Goal: Information Seeking & Learning: Learn about a topic

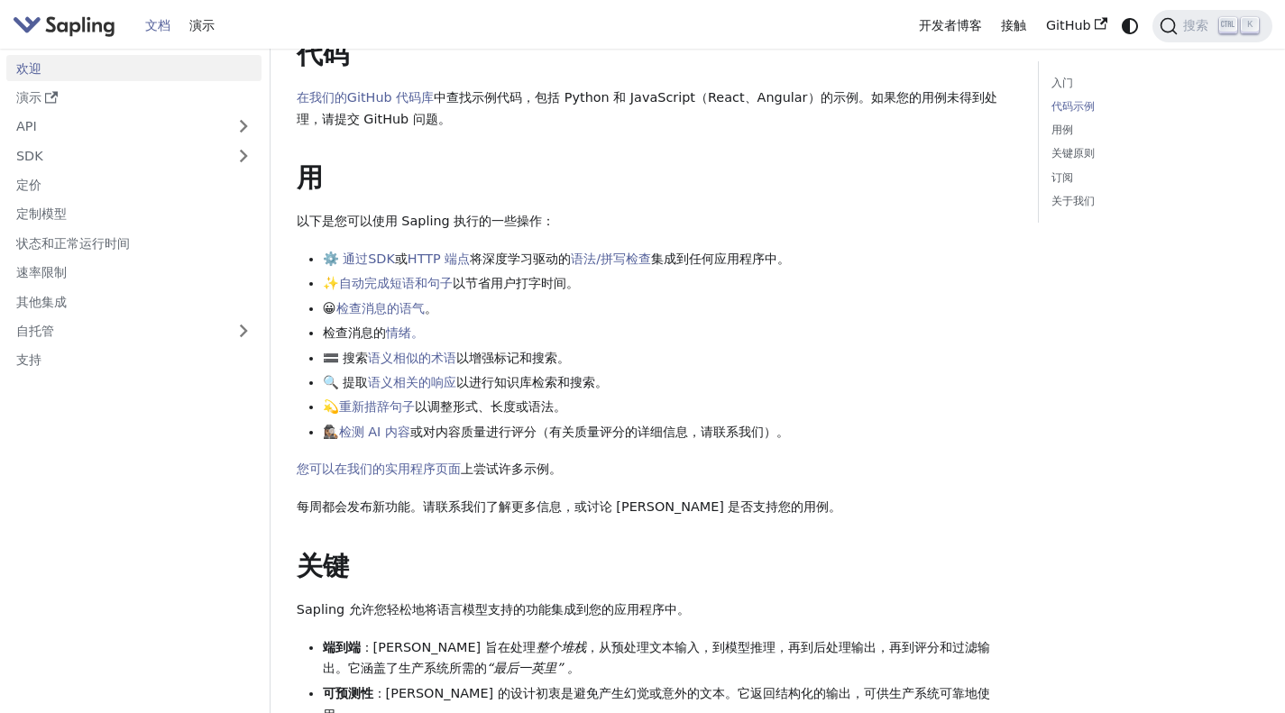
click at [1140, 292] on div "入门 代码示例 用例 关键原则 订阅 关于我们" at bounding box center [1148, 377] width 247 height 1781
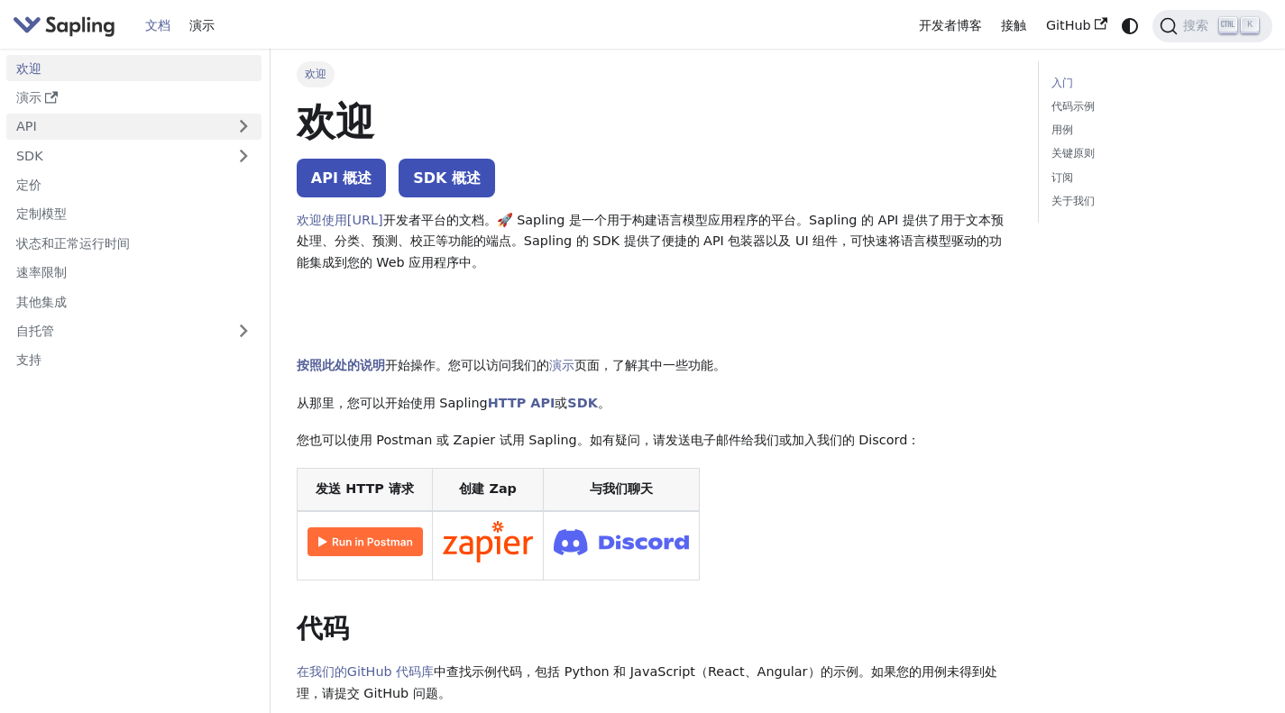
click at [106, 126] on link "API" at bounding box center [115, 127] width 219 height 26
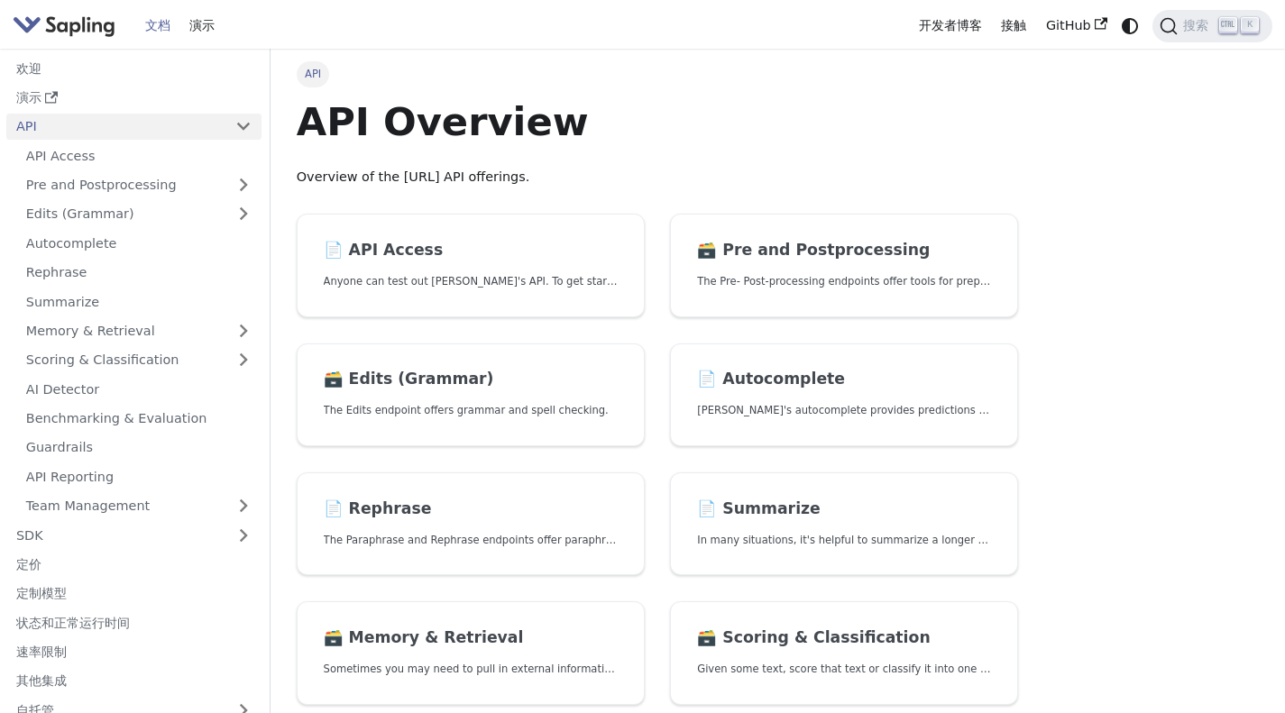
click at [1077, 129] on div "API API Overview Overview of the [URL] API offerings. 📄️ API Access Anyone can …" at bounding box center [777, 634] width 1014 height 1170
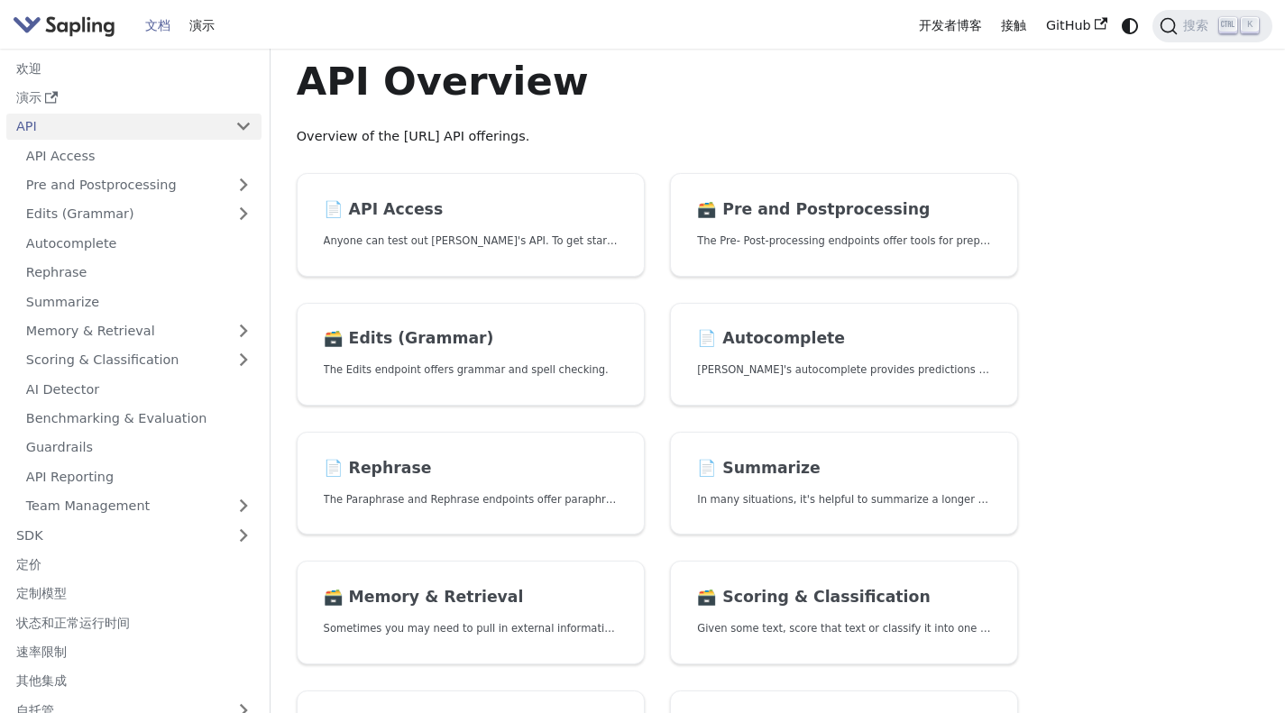
scroll to position [90, 0]
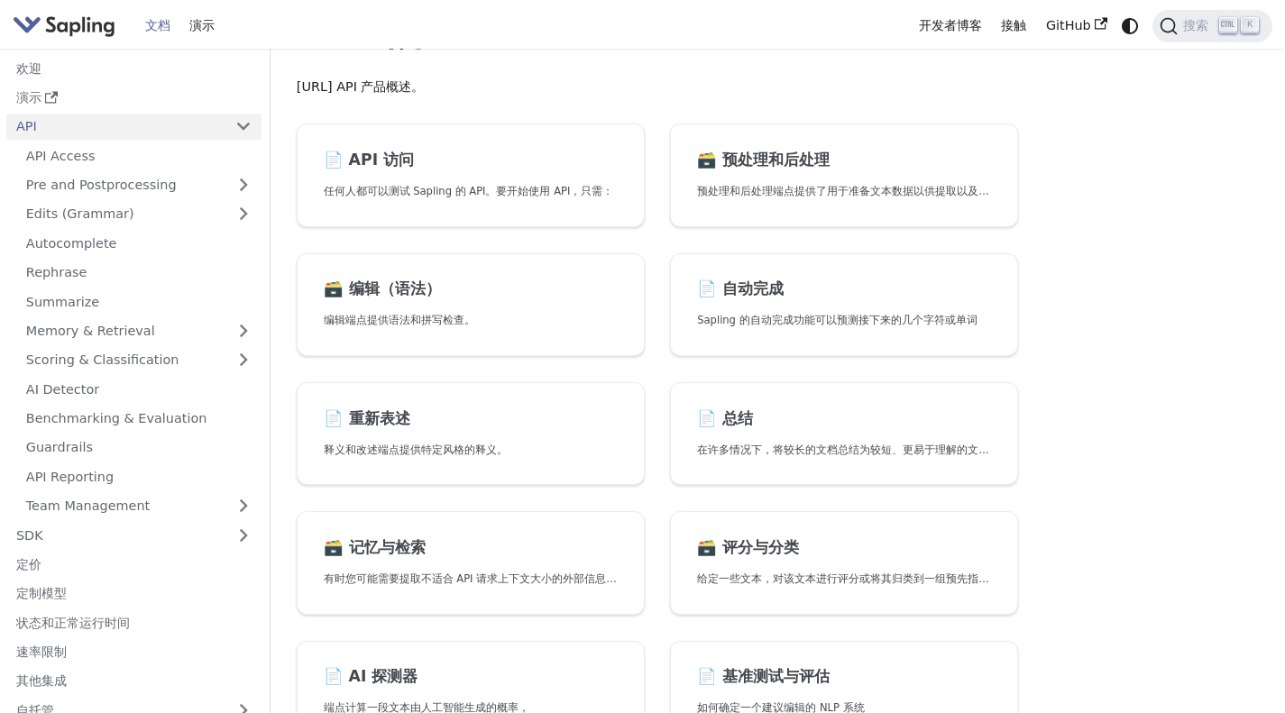
click at [1116, 322] on div "API API 概述 [URL] API 产品概述。 📄️ API 访问 任何人都可以测试 Sapling 的 API。要开始使用 API，只需： 🗃️ 预处…" at bounding box center [777, 544] width 1014 height 1170
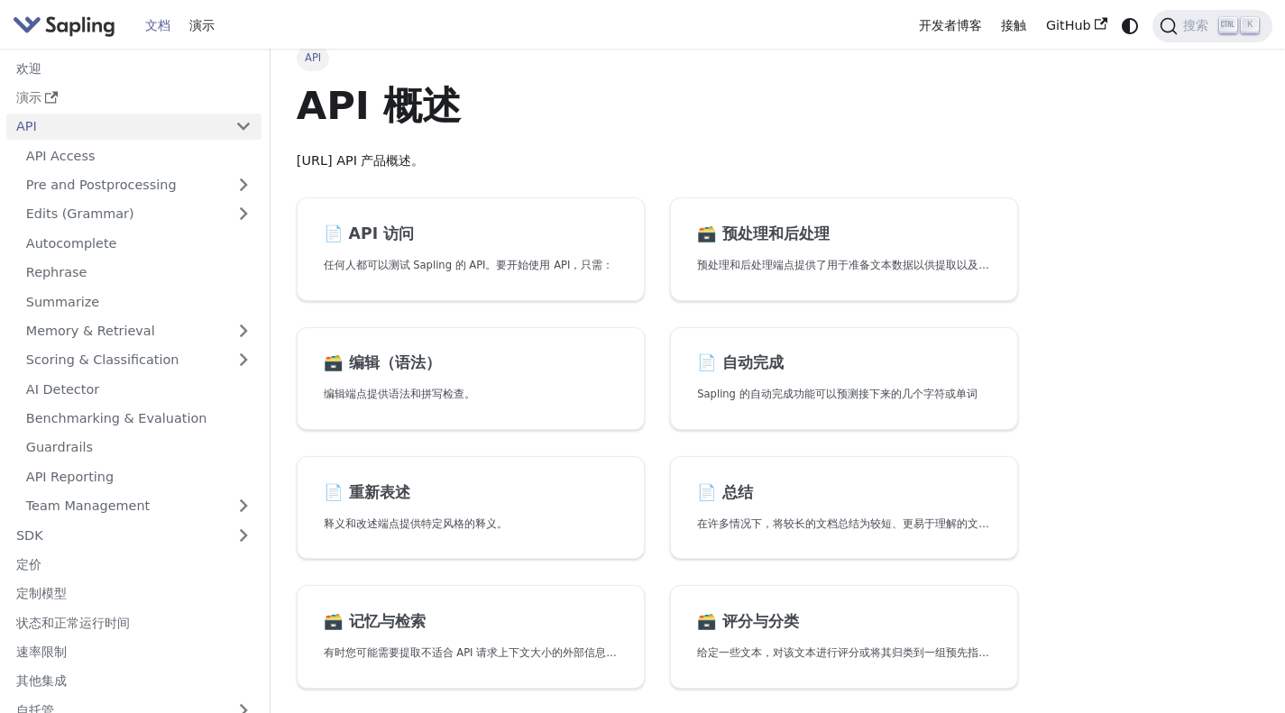
scroll to position [0, 0]
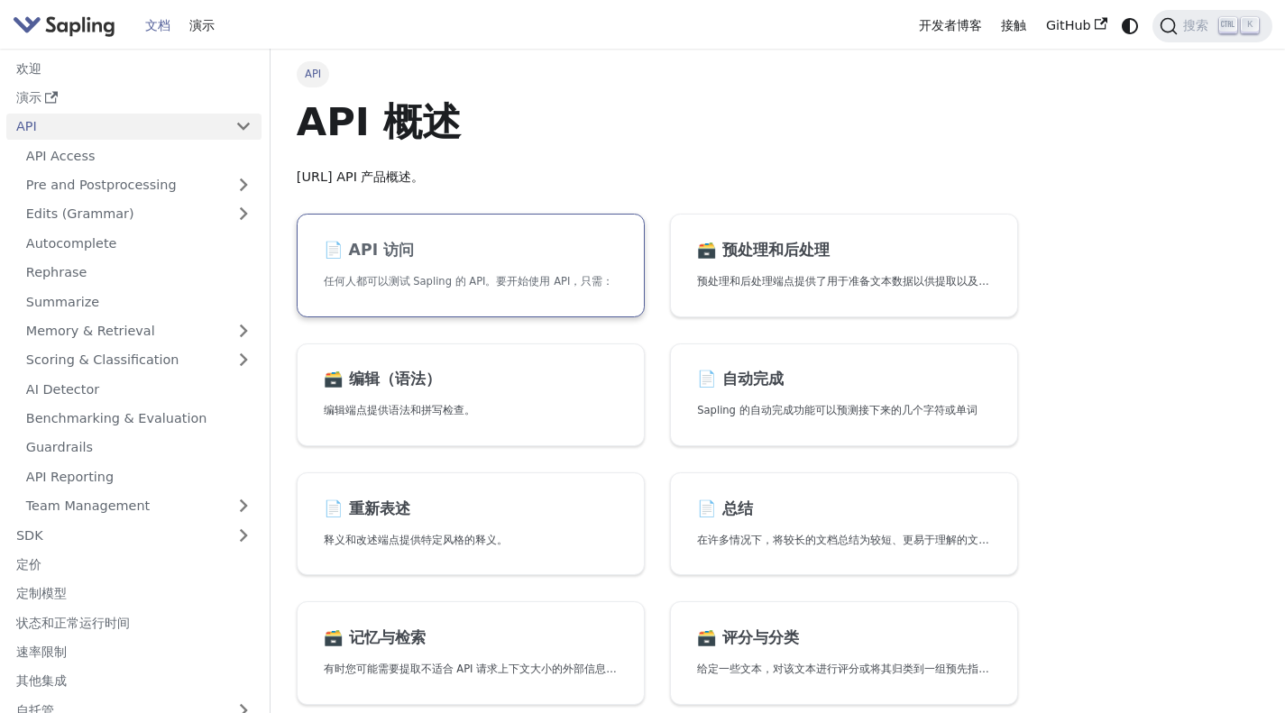
click at [572, 260] on h2 "📄️ API 访问" at bounding box center [471, 251] width 294 height 20
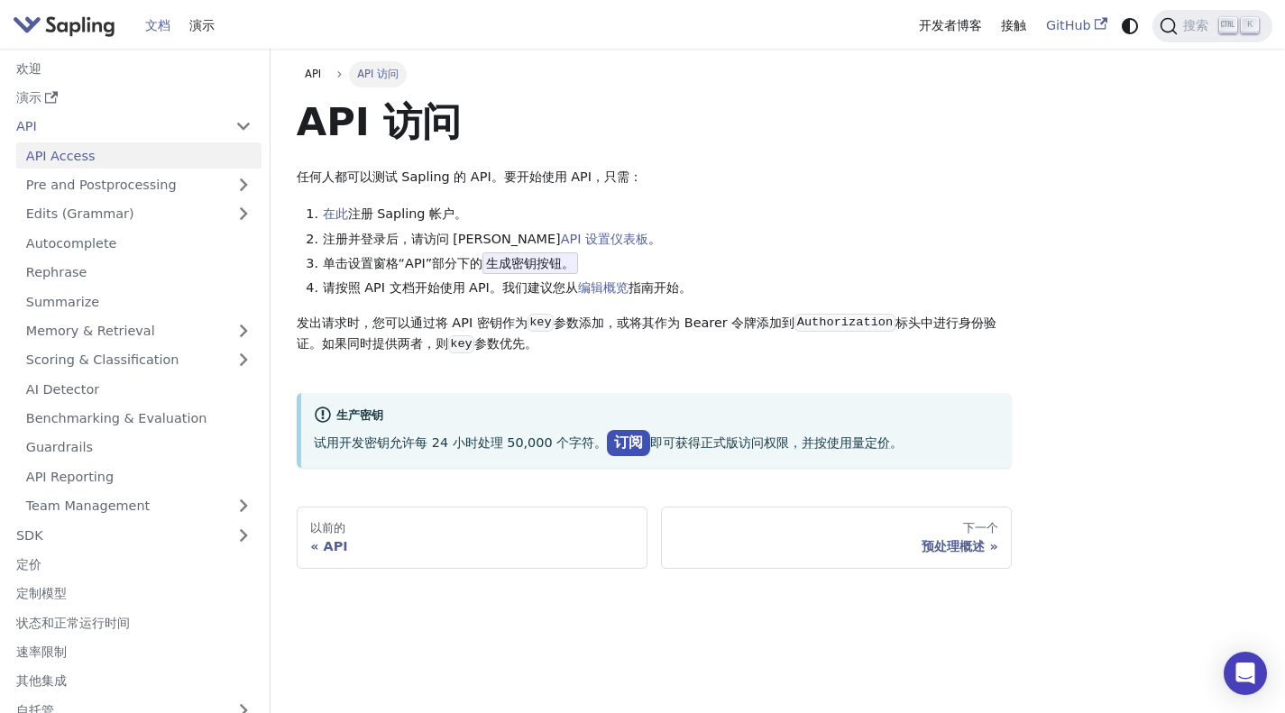
click at [1084, 31] on font "GitHub" at bounding box center [1068, 25] width 45 height 14
click at [1178, 162] on div "API API 访问 API 访问 任何人都可以测试 Sapling 的 API。要开始使用 API，只需： 在此 注册 Sapling 帐户 。 注册并登录…" at bounding box center [777, 314] width 988 height 507
